Goal: Task Accomplishment & Management: Complete application form

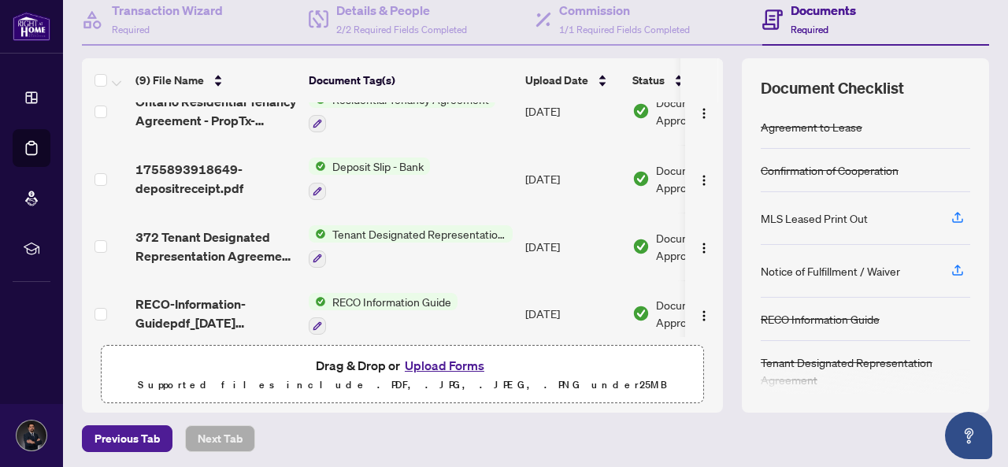
scroll to position [356, 0]
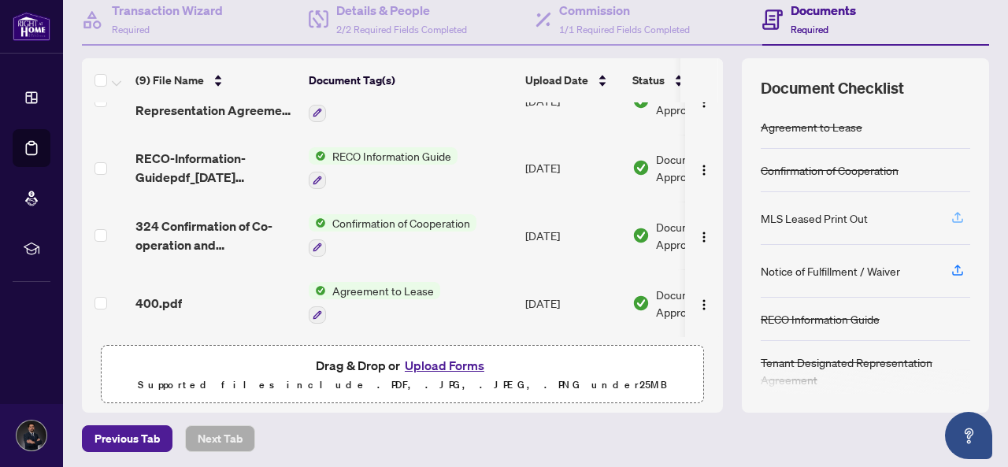
click at [950, 212] on icon "button" at bounding box center [957, 217] width 14 height 14
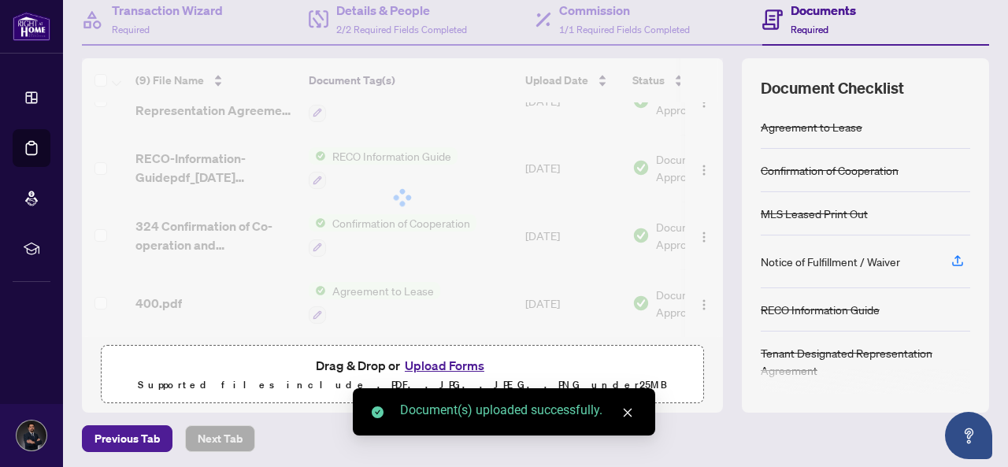
click at [450, 360] on button "Upload Forms" at bounding box center [444, 365] width 89 height 20
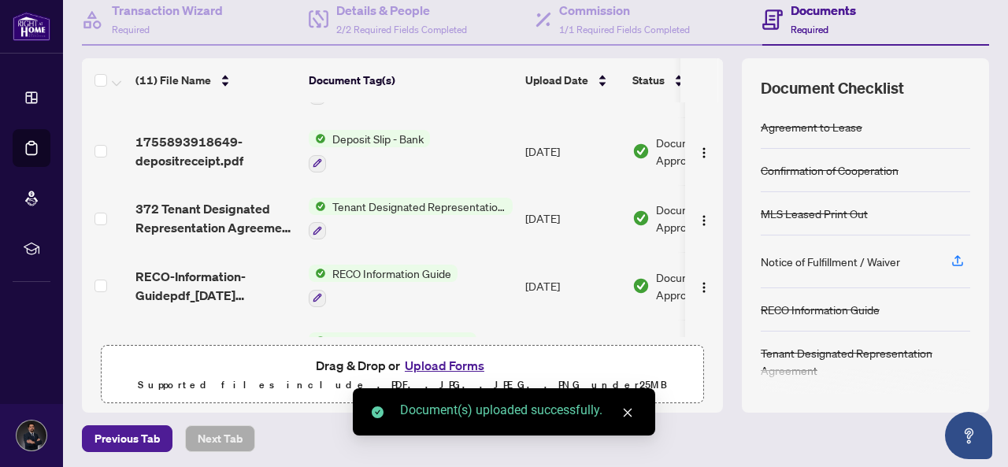
scroll to position [0, 0]
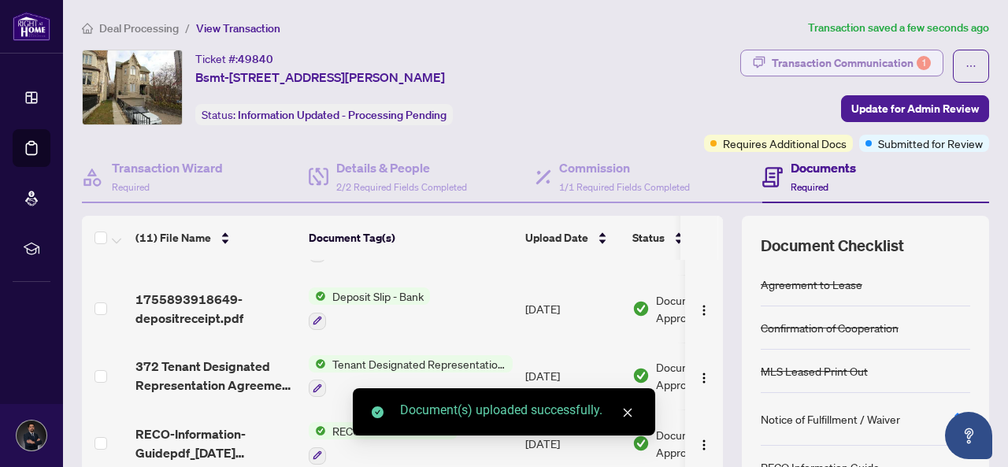
click at [841, 61] on div "Transaction Communication 1" at bounding box center [850, 62] width 159 height 25
type textarea "**********"
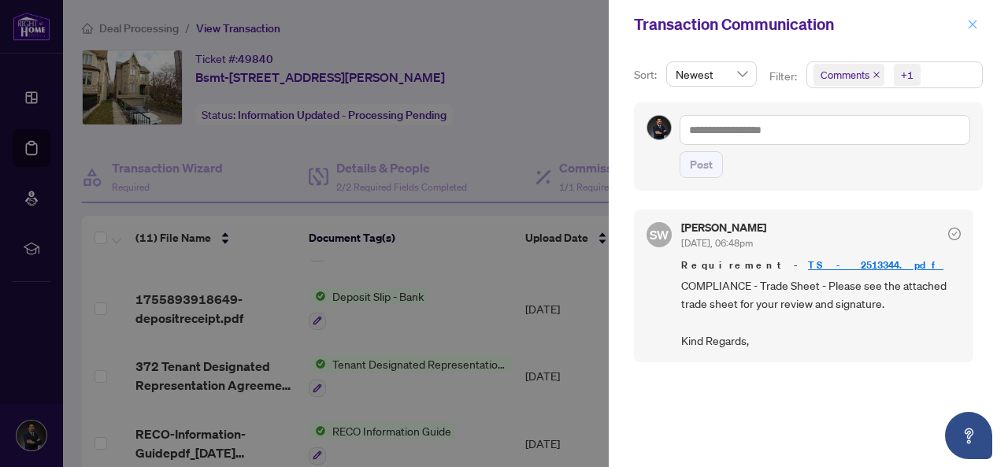
click at [971, 25] on icon "close" at bounding box center [972, 24] width 9 height 9
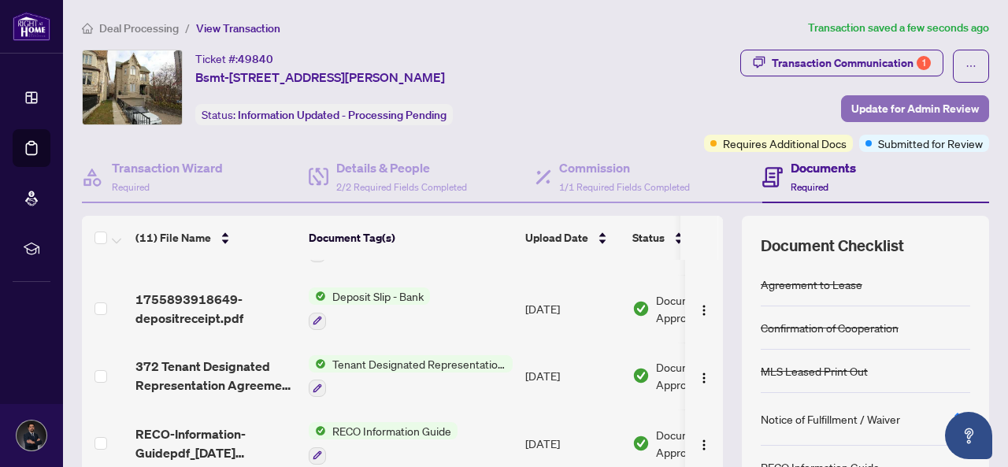
click at [874, 112] on span "Update for Admin Review" at bounding box center [915, 108] width 128 height 25
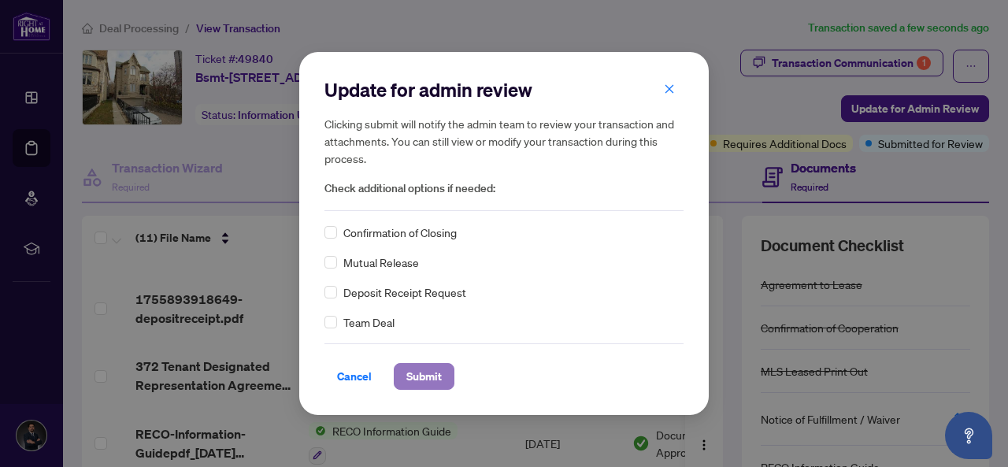
click at [441, 367] on button "Submit" at bounding box center [424, 376] width 61 height 27
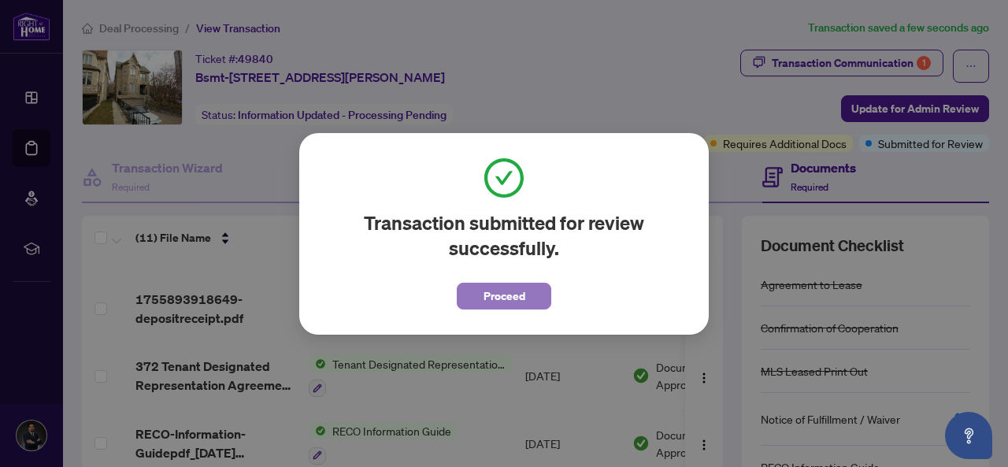
click at [501, 298] on span "Proceed" at bounding box center [504, 295] width 42 height 25
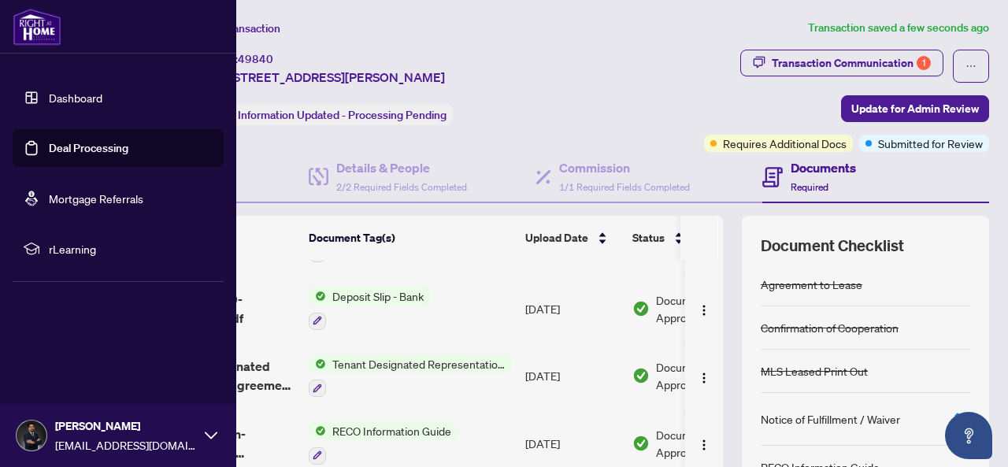
click at [49, 155] on link "Deal Processing" at bounding box center [89, 148] width 80 height 14
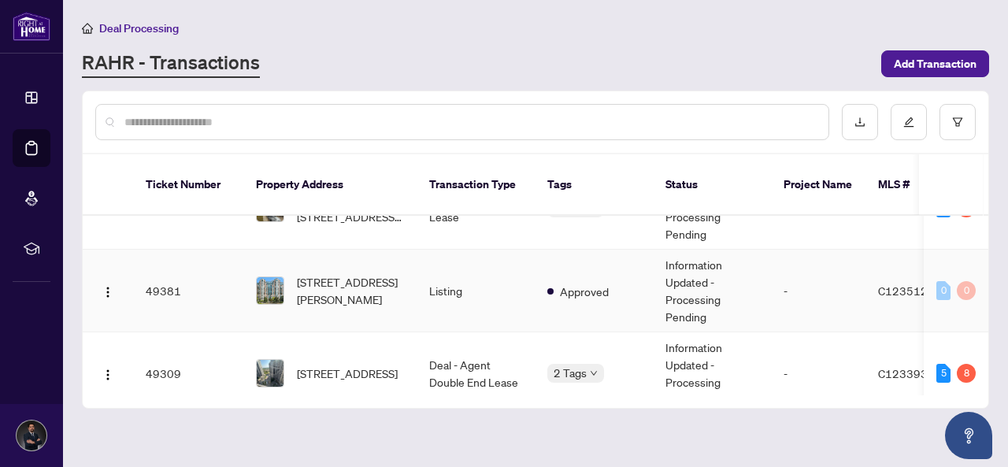
scroll to position [79, 0]
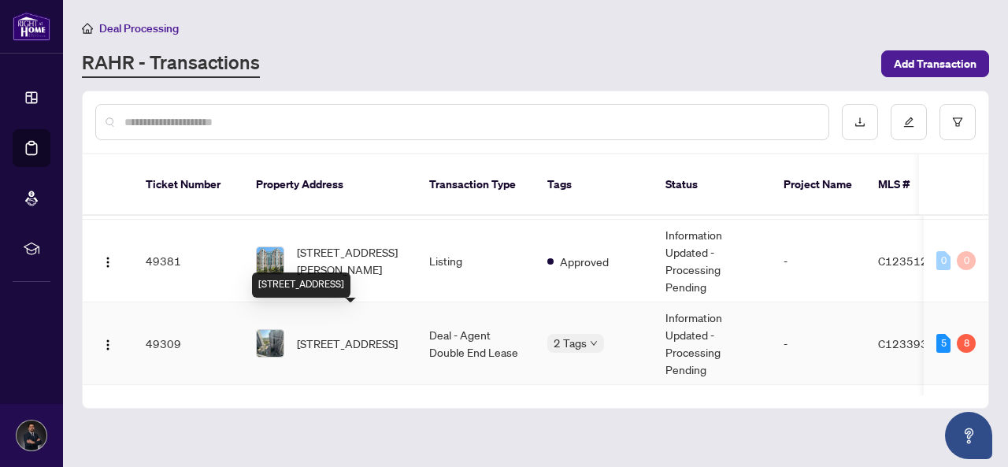
click at [301, 335] on span "[STREET_ADDRESS]" at bounding box center [347, 343] width 101 height 17
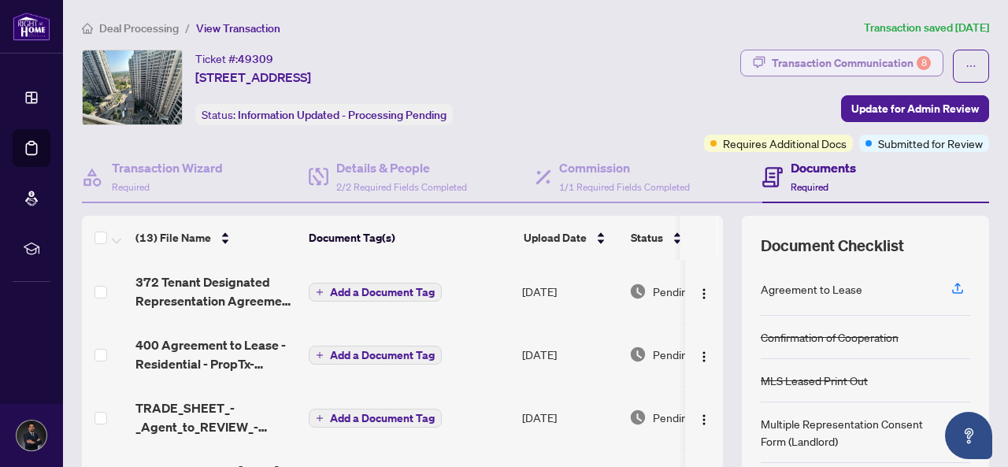
click at [822, 66] on div "Transaction Communication 8" at bounding box center [850, 62] width 159 height 25
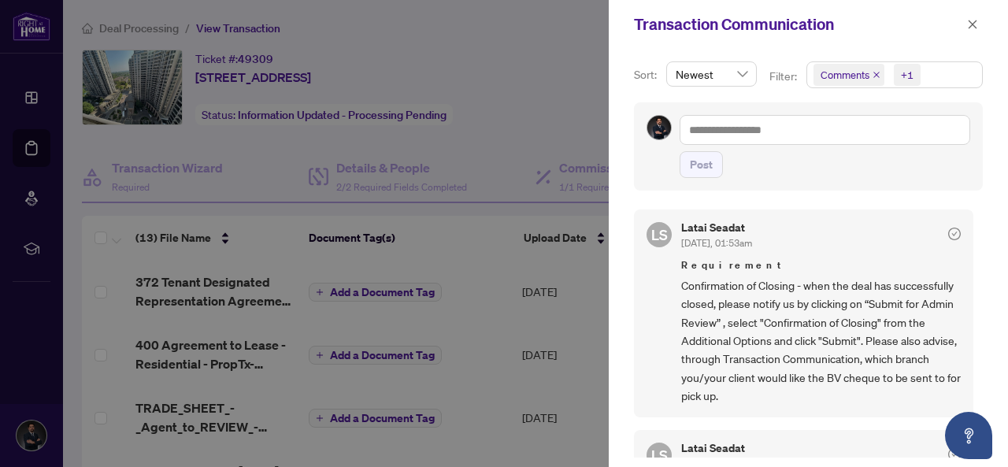
scroll to position [2, 0]
